Goal: Information Seeking & Learning: Find specific fact

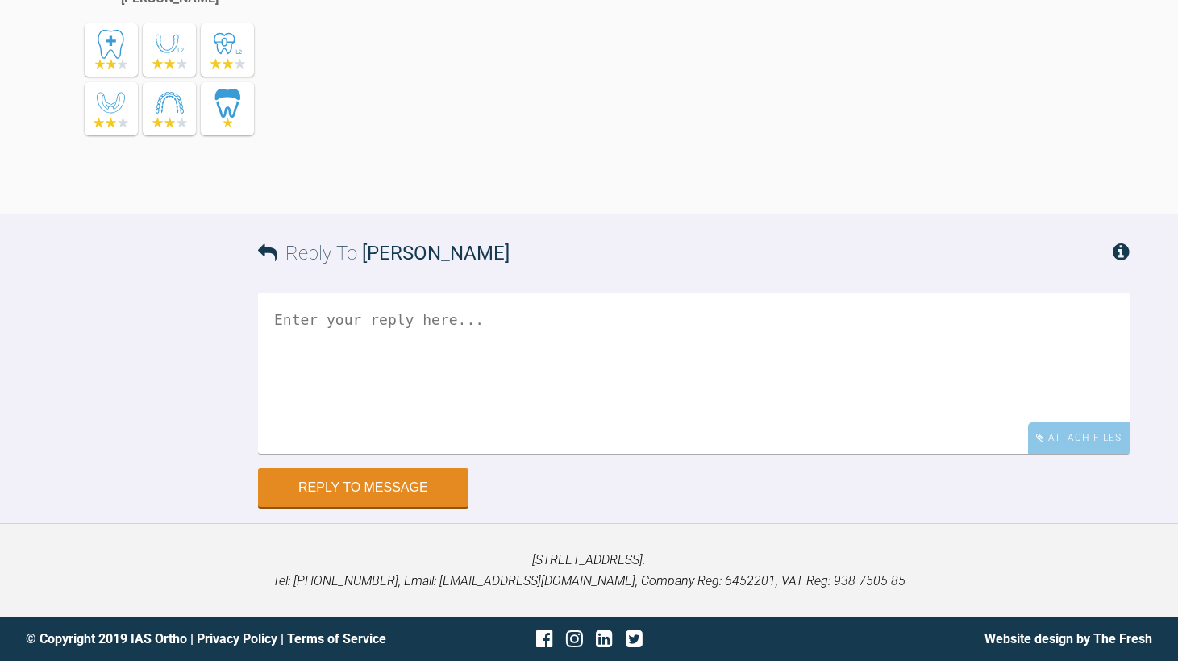
scroll to position [10124, 0]
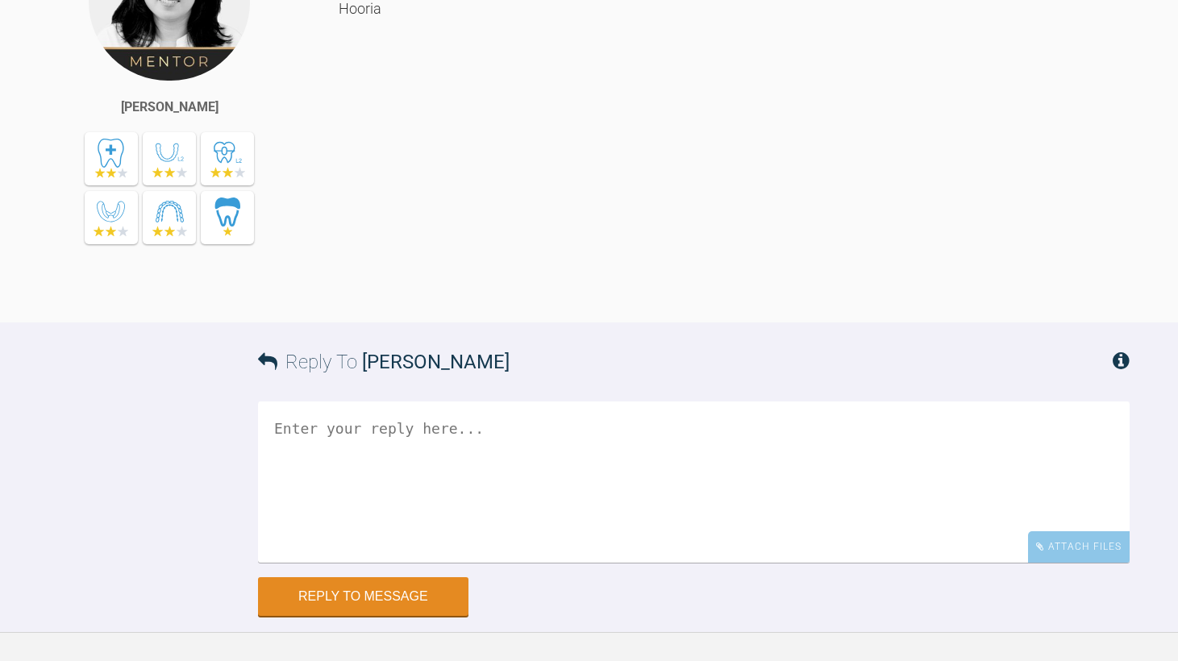
drag, startPoint x: 350, startPoint y: 522, endPoint x: 550, endPoint y: 517, distance: 200.0
drag, startPoint x: 539, startPoint y: 521, endPoint x: 345, endPoint y: 529, distance: 193.6
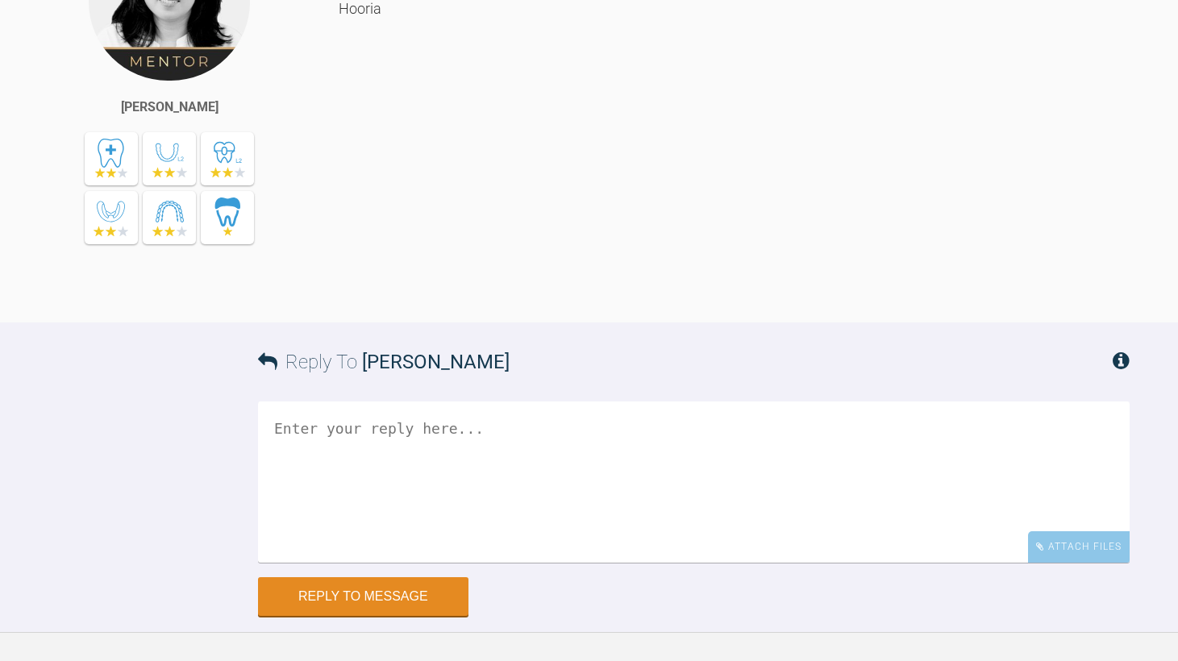
drag, startPoint x: 362, startPoint y: 520, endPoint x: 842, endPoint y: 517, distance: 480.5
drag, startPoint x: 842, startPoint y: 517, endPoint x: 884, endPoint y: 521, distance: 42.1
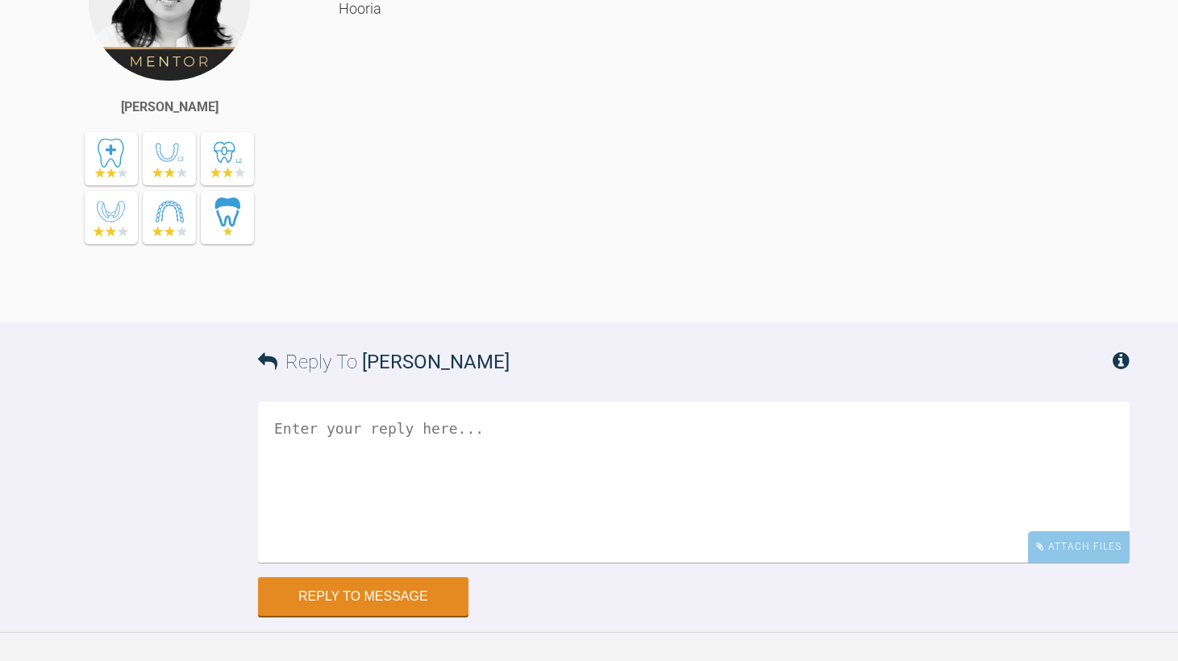
drag, startPoint x: 865, startPoint y: 525, endPoint x: 343, endPoint y: 532, distance: 521.6
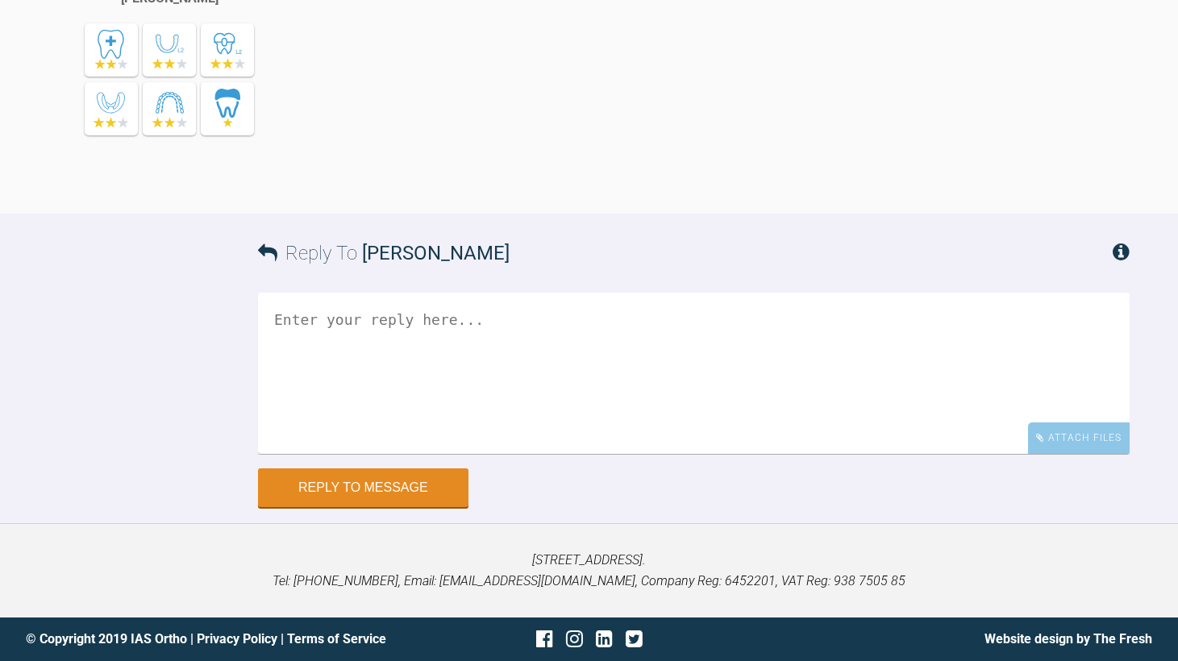
scroll to position [10688, 0]
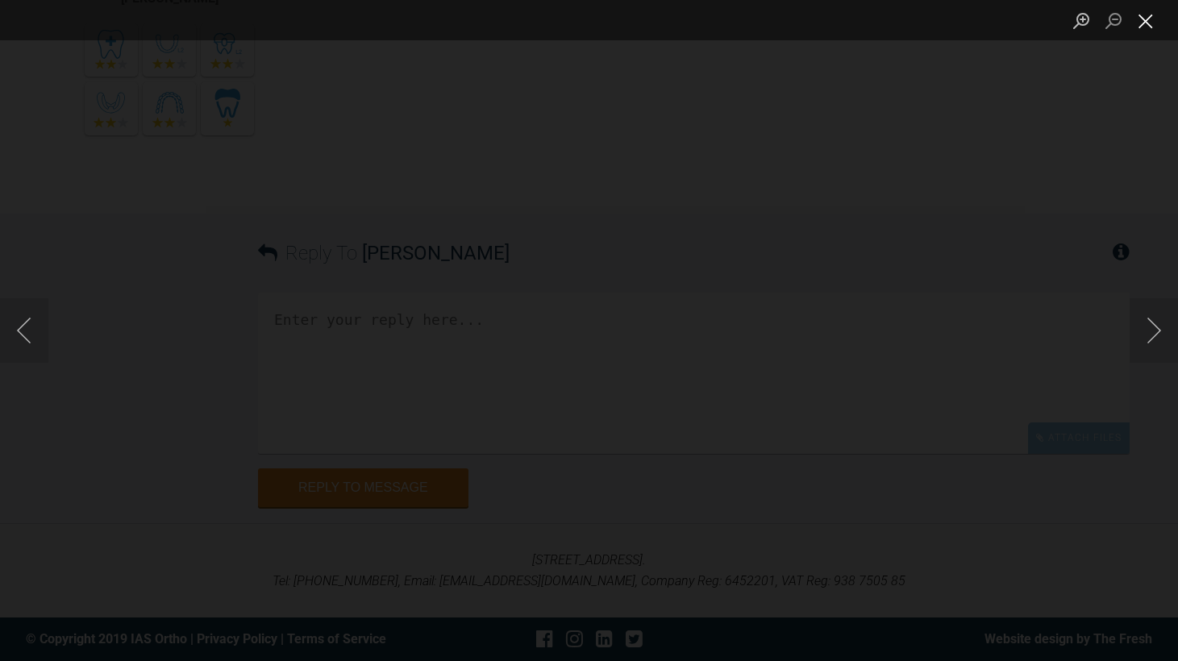
click at [1147, 17] on button "Close lightbox" at bounding box center [1145, 20] width 32 height 28
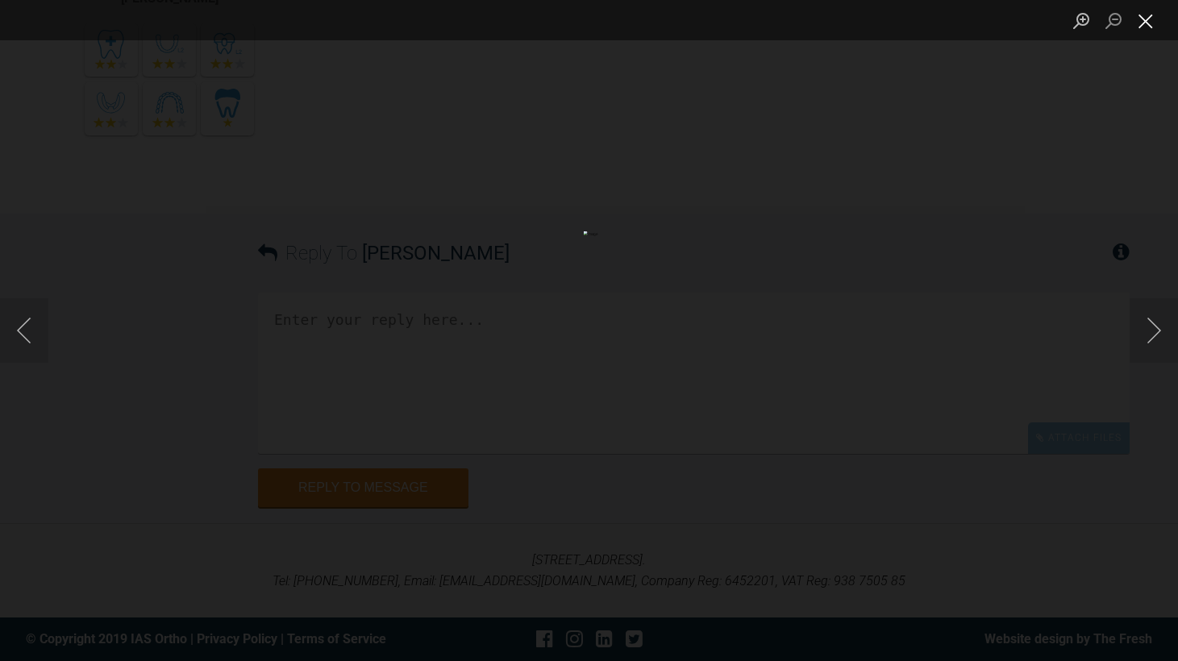
click at [1138, 26] on button "Close lightbox" at bounding box center [1145, 20] width 32 height 28
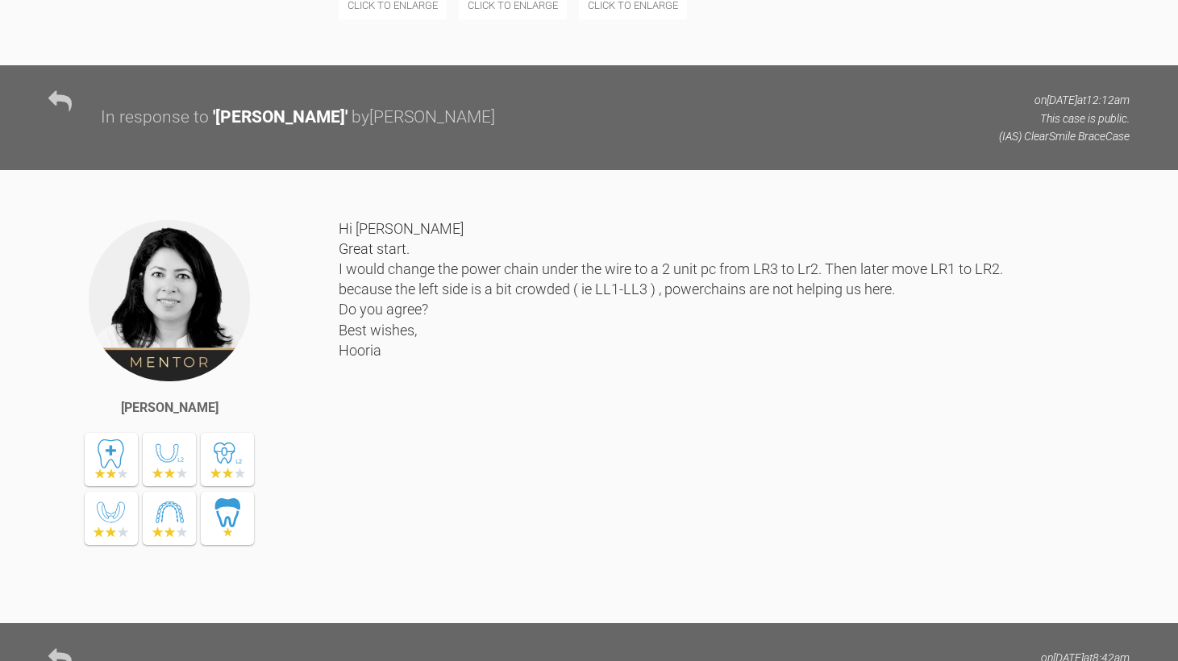
scroll to position [8753, 0]
